Goal: Complete application form

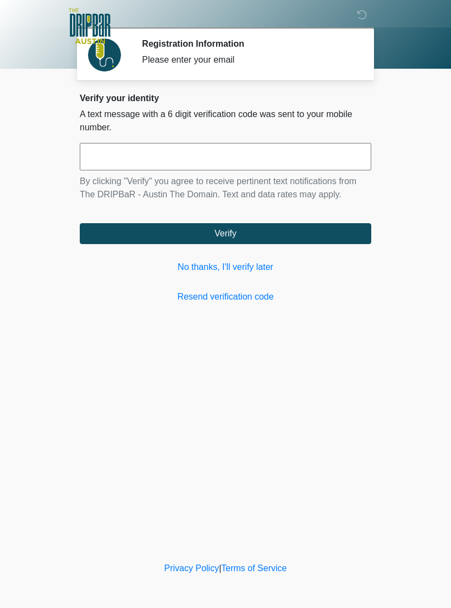
click at [312, 154] on input "text" at bounding box center [225, 156] width 291 height 27
type input "******"
click at [317, 243] on button "Verify" at bounding box center [225, 233] width 291 height 21
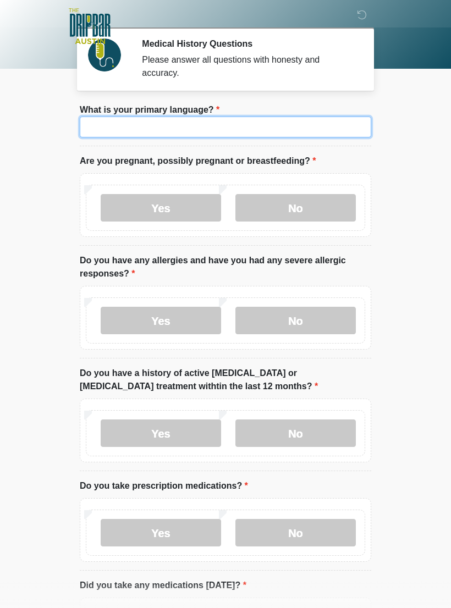
click at [311, 123] on input "What is your primary language?" at bounding box center [225, 127] width 291 height 21
type input "*******"
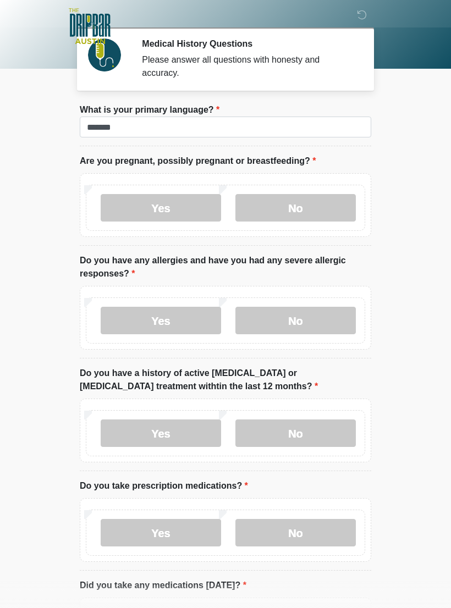
click at [318, 213] on label "No" at bounding box center [295, 207] width 120 height 27
click at [184, 333] on label "Yes" at bounding box center [161, 320] width 120 height 27
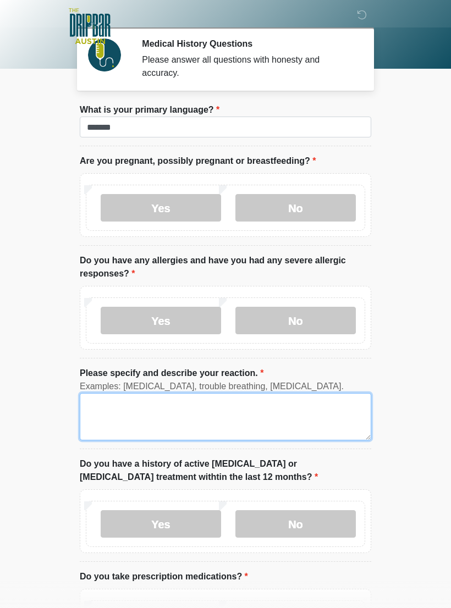
click at [224, 419] on textarea "Please specify and describe your reaction." at bounding box center [225, 416] width 291 height 47
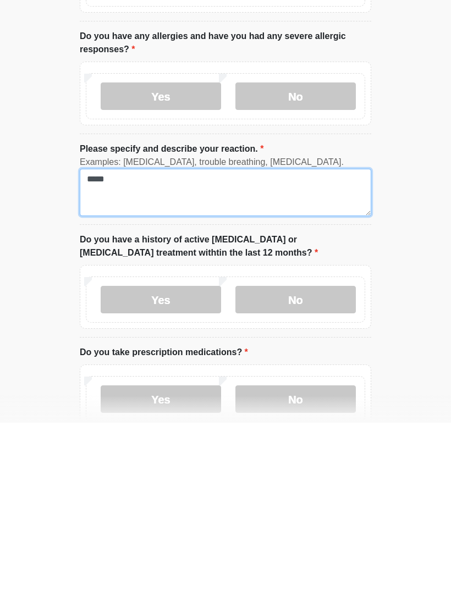
scroll to position [69, 0]
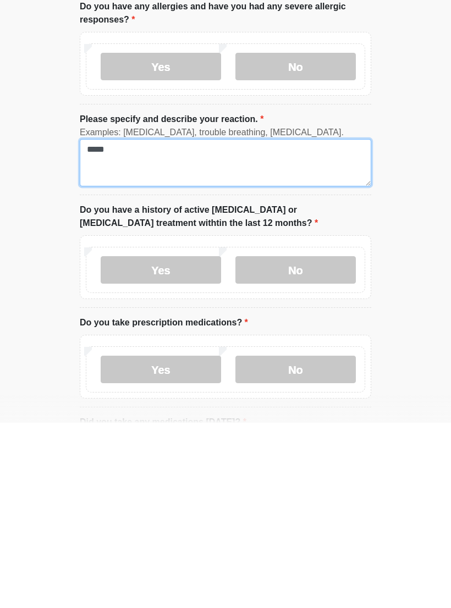
type textarea "*****"
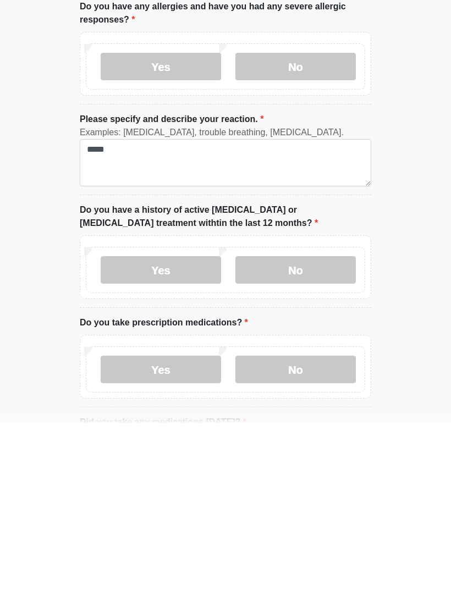
click at [323, 442] on label "No" at bounding box center [295, 455] width 120 height 27
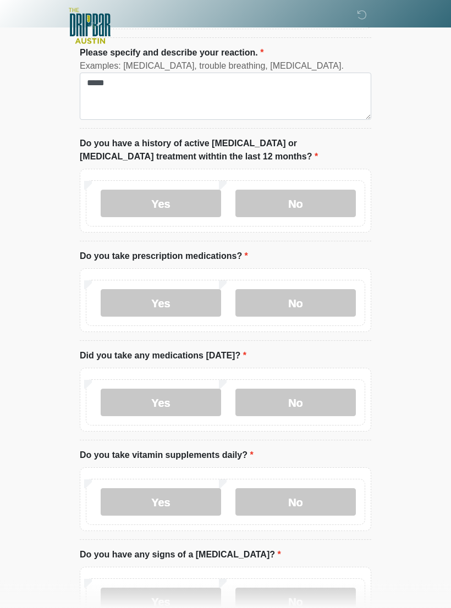
click at [181, 309] on label "Yes" at bounding box center [161, 303] width 120 height 27
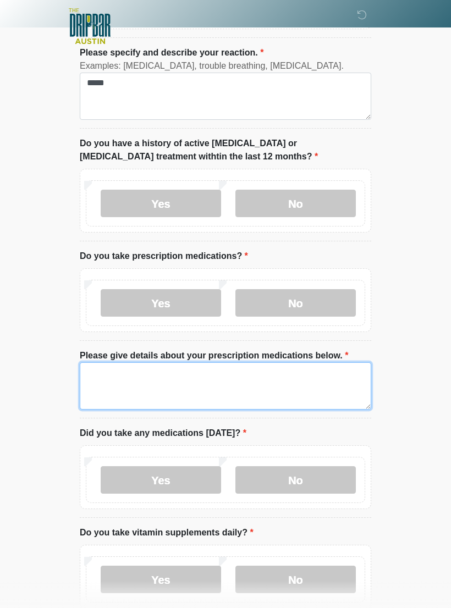
click at [297, 377] on textarea "Please give details about your prescription medications below." at bounding box center [225, 385] width 291 height 47
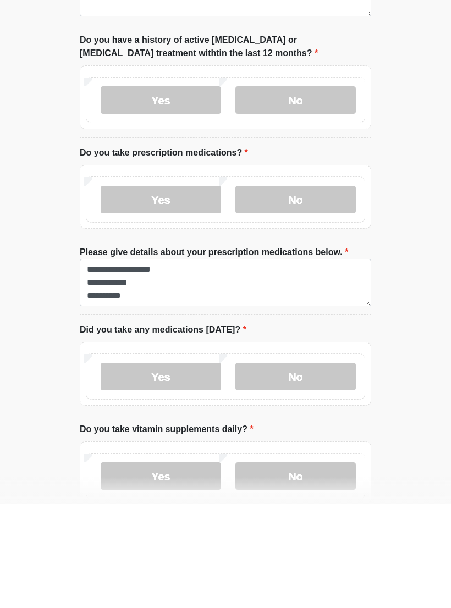
click at [326, 467] on label "No" at bounding box center [295, 480] width 120 height 27
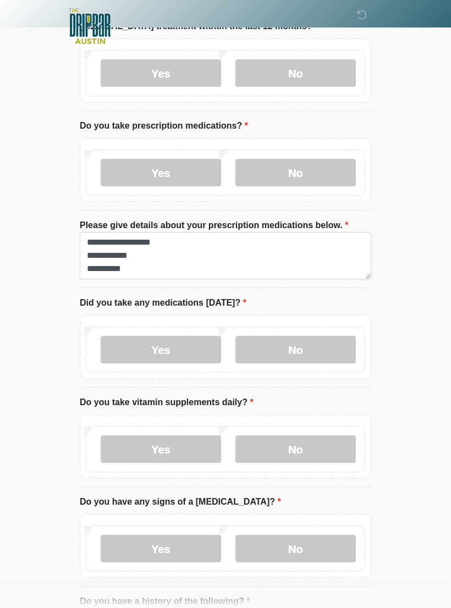
scroll to position [455, 0]
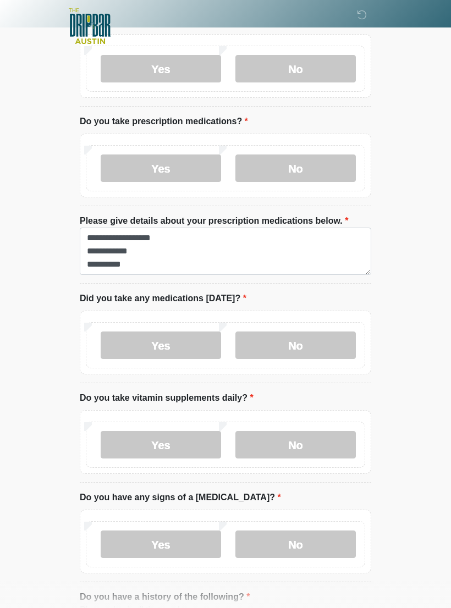
click at [327, 444] on label "No" at bounding box center [295, 444] width 120 height 27
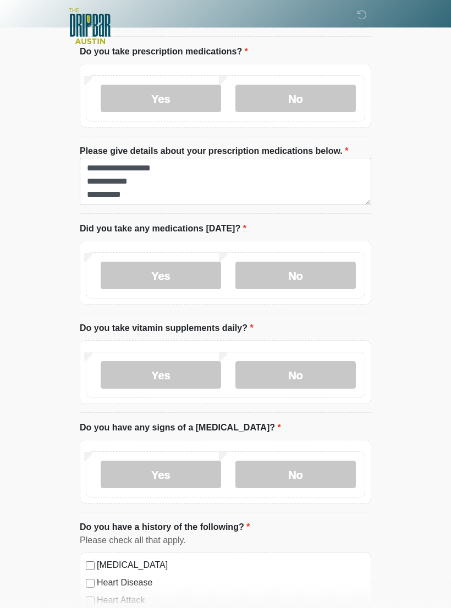
scroll to position [495, 0]
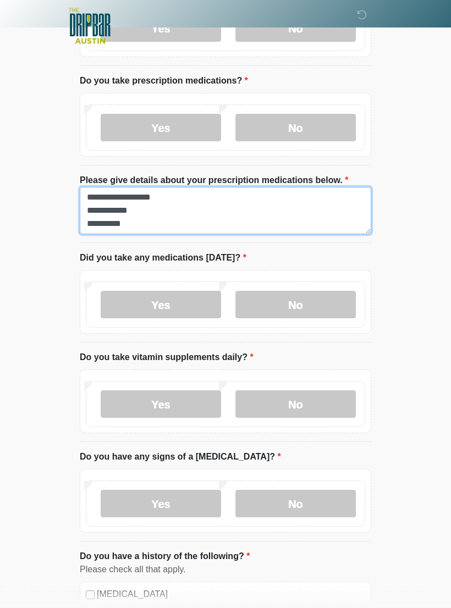
click at [336, 227] on textarea "**********" at bounding box center [225, 211] width 291 height 47
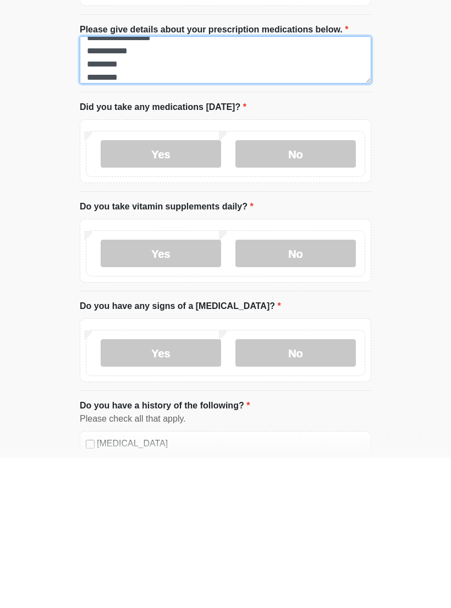
type textarea "**********"
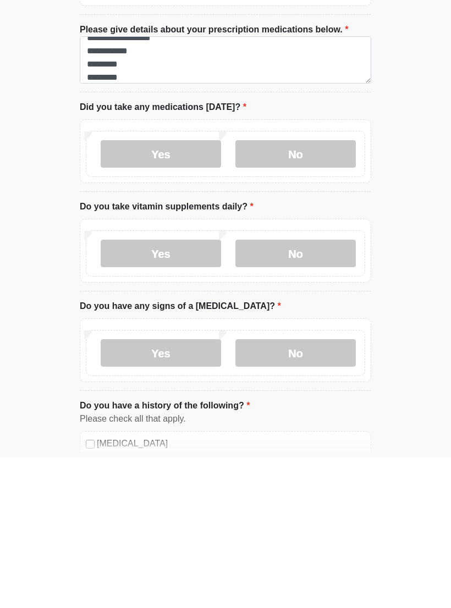
click at [332, 491] on label "No" at bounding box center [295, 504] width 120 height 27
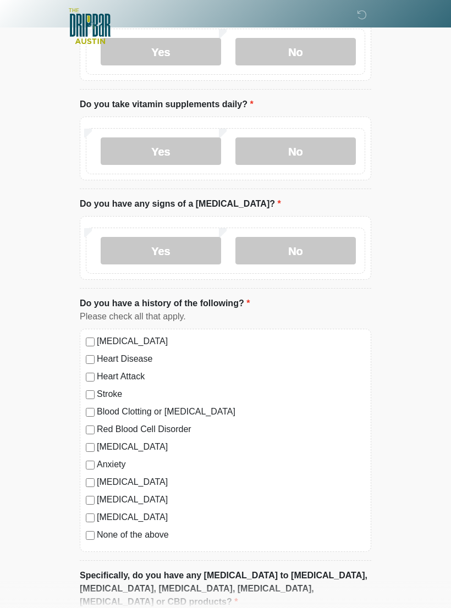
scroll to position [756, 0]
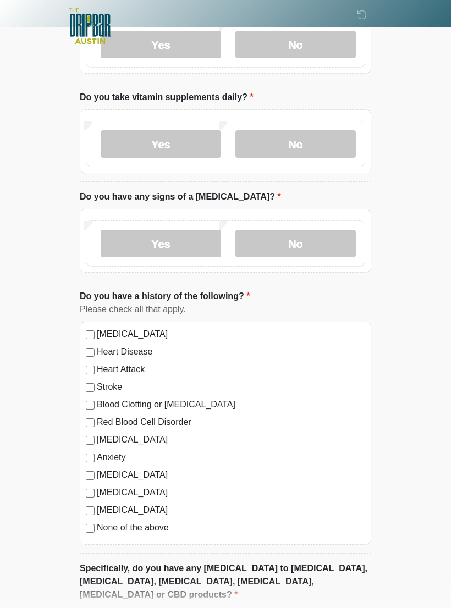
click at [84, 451] on div "High Blood Pressure Heart Disease Heart Attack Stroke Blood Clotting or Bleedin…" at bounding box center [225, 433] width 291 height 223
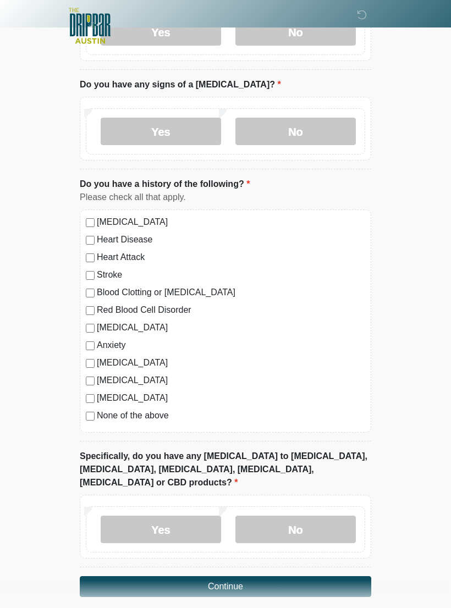
scroll to position [869, 0]
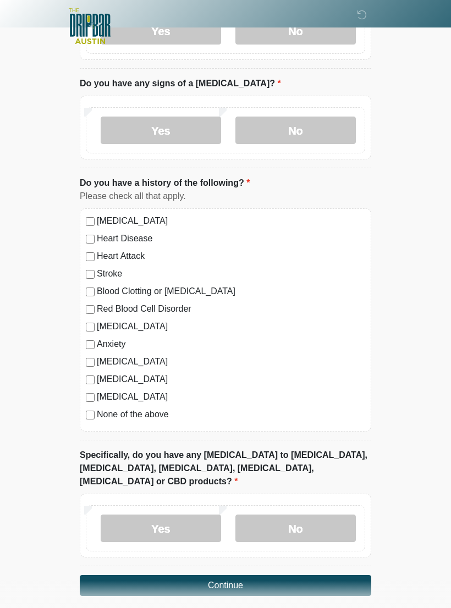
click at [84, 394] on div "High Blood Pressure Heart Disease Heart Attack Stroke Blood Clotting or Bleedin…" at bounding box center [225, 319] width 291 height 223
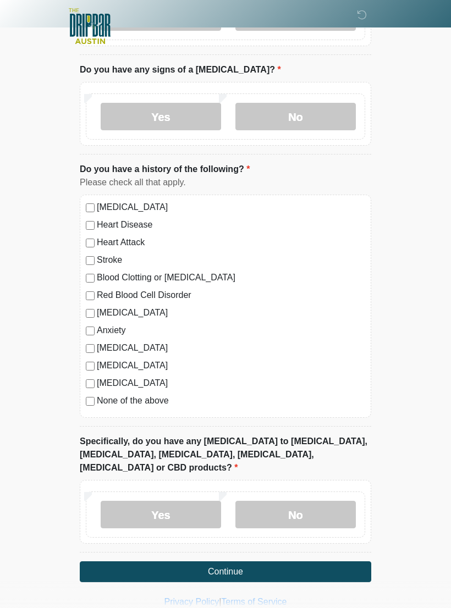
click at [320, 501] on label "No" at bounding box center [295, 514] width 120 height 27
click at [343, 561] on button "Continue" at bounding box center [225, 571] width 291 height 21
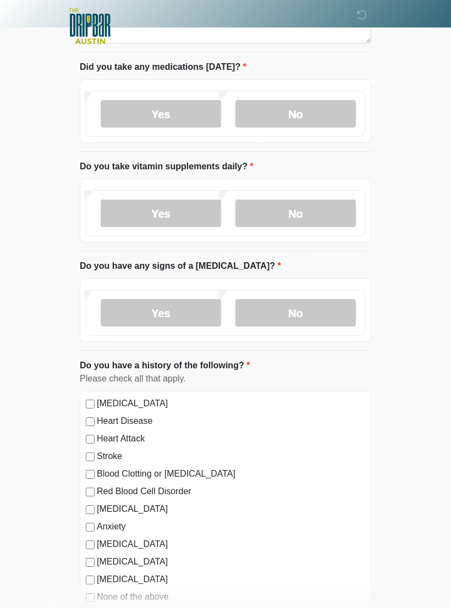
scroll to position [0, 0]
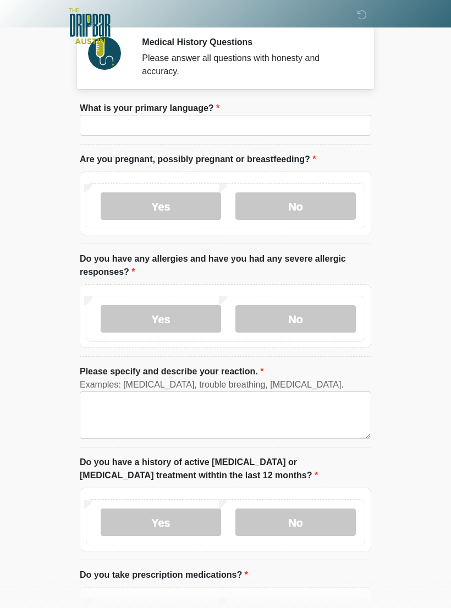
click at [343, 607] on html "‎ ‎ ‎ ‎ Medical History Questions Please answer all questions with honesty and …" at bounding box center [225, 302] width 451 height 608
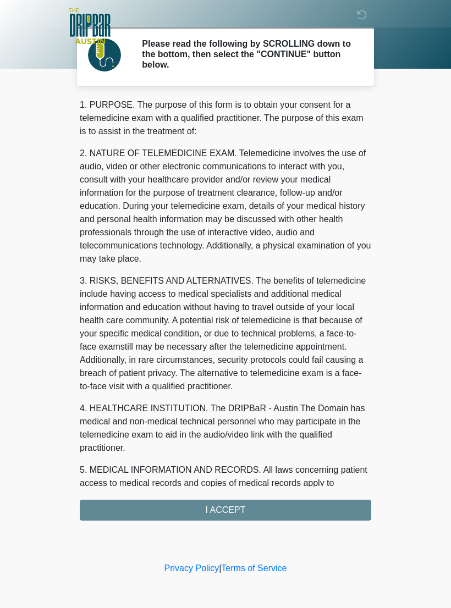
click at [327, 513] on div "1. PURPOSE. The purpose of this form is to obtain your consent for a telemedici…" at bounding box center [225, 309] width 291 height 422
click at [350, 516] on div "1. PURPOSE. The purpose of this form is to obtain your consent for a telemedici…" at bounding box center [225, 309] width 291 height 422
click at [348, 511] on div "1. PURPOSE. The purpose of this form is to obtain your consent for a telemedici…" at bounding box center [225, 309] width 291 height 422
click at [334, 510] on div "1. PURPOSE. The purpose of this form is to obtain your consent for a telemedici…" at bounding box center [225, 309] width 291 height 422
click at [285, 509] on div "1. PURPOSE. The purpose of this form is to obtain your consent for a telemedici…" at bounding box center [225, 309] width 291 height 422
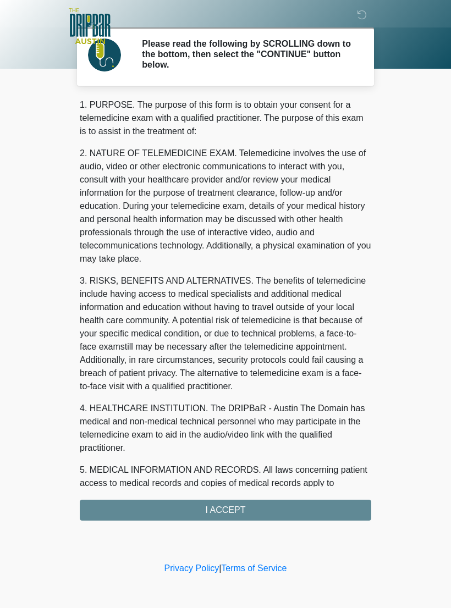
click at [253, 504] on div "1. PURPOSE. The purpose of this form is to obtain your consent for a telemedici…" at bounding box center [225, 309] width 291 height 422
click at [238, 510] on div "1. PURPOSE. The purpose of this form is to obtain your consent for a telemedici…" at bounding box center [225, 309] width 291 height 422
click at [244, 514] on div "1. PURPOSE. The purpose of this form is to obtain your consent for a telemedici…" at bounding box center [225, 309] width 291 height 422
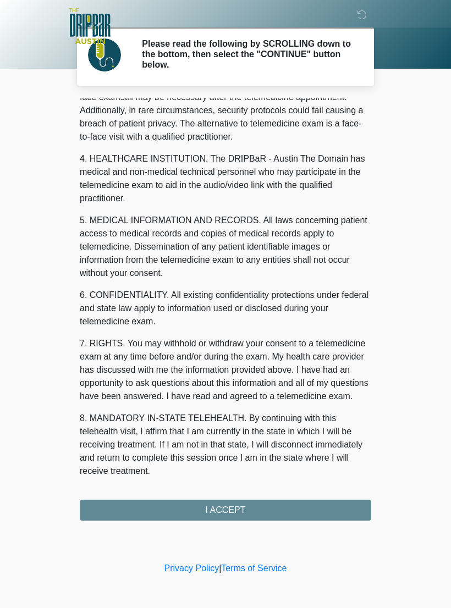
scroll to position [263, 0]
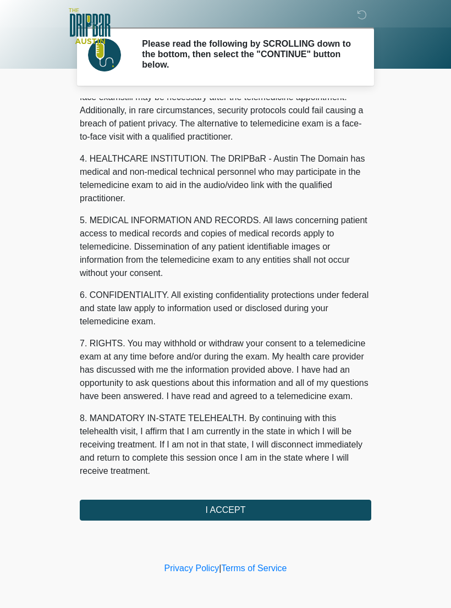
click at [248, 511] on button "I ACCEPT" at bounding box center [225, 510] width 291 height 21
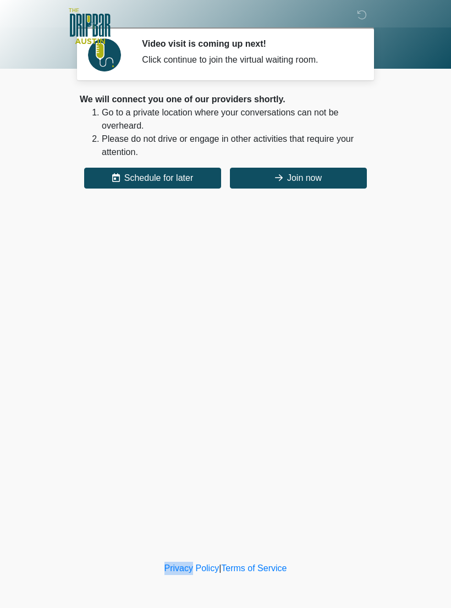
click at [342, 175] on button "Join now" at bounding box center [298, 178] width 137 height 21
